Goal: Information Seeking & Learning: Learn about a topic

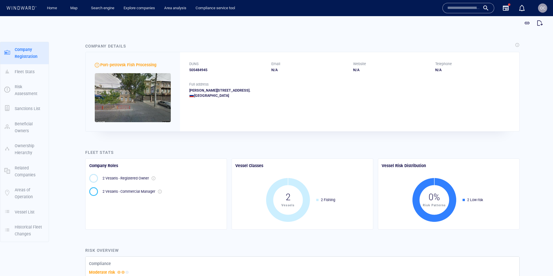
click at [202, 71] on div "505484945" at bounding box center [226, 69] width 75 height 5
